Goal: Communication & Community: Answer question/provide support

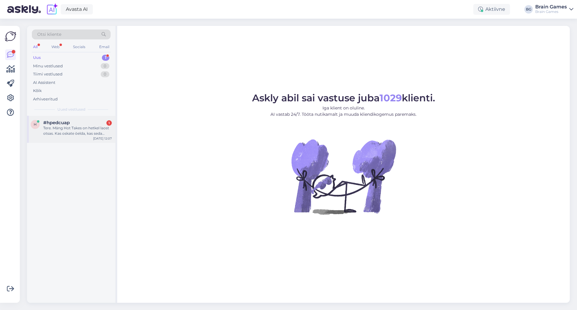
click at [80, 128] on div "Tere. Mäng Hot Takes on hetkel laost otsas. Kas oskate öelda, kas seda oleks võ…" at bounding box center [77, 130] width 68 height 11
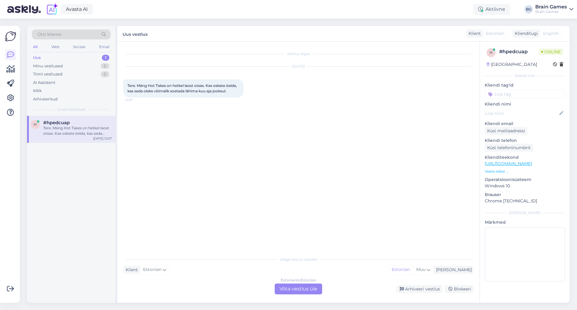
click at [221, 153] on div "Vestlus algas [DATE] Tere. Mäng Hot Takes on hetkel laost otsas. Kas oskate öel…" at bounding box center [301, 147] width 356 height 200
click at [290, 289] on div "Estonian to Estonian Võta vestlus üle" at bounding box center [297, 288] width 47 height 11
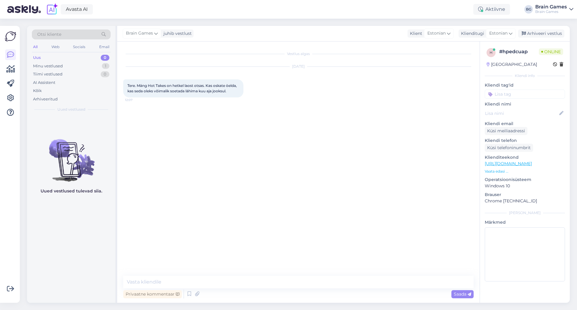
click at [284, 274] on div "Vestlus algas [DATE] Tere. Mäng Hot Takes on hetkel laost otsas. Kas oskate öel…" at bounding box center [298, 171] width 362 height 261
click at [287, 279] on textarea at bounding box center [298, 281] width 350 height 13
type textarea "Tere!"
click at [271, 283] on textarea at bounding box center [298, 281] width 350 height 13
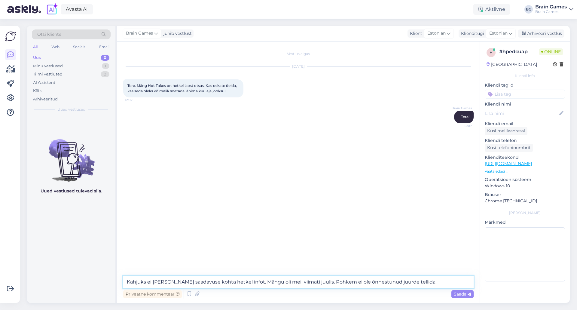
type textarea "Kahjuks ei [PERSON_NAME] saadavuse kohta hetkel infot. Mängu oli meil viimati j…"
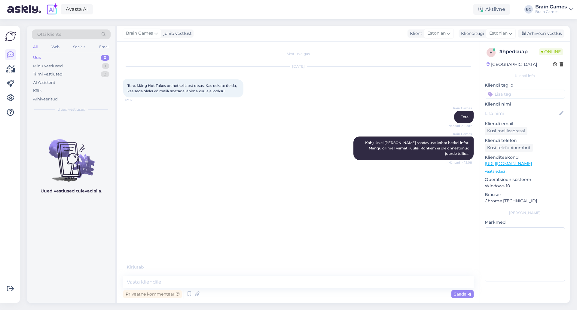
click at [519, 297] on div "h # hpedcuap Online [GEOGRAPHIC_DATA] Kliendi info Kliendi tag'id Kliendi nimi …" at bounding box center [524, 171] width 90 height 261
click at [345, 289] on div "Privaatne kommentaar Saada" at bounding box center [298, 293] width 350 height 11
click at [347, 280] on textarea at bounding box center [298, 281] width 350 height 13
type textarea "Pole tänu väärt :)"
click at [324, 212] on div "Brain Games Pole tänu väärt :) 12:09" at bounding box center [298, 205] width 350 height 26
